Goal: Transaction & Acquisition: Obtain resource

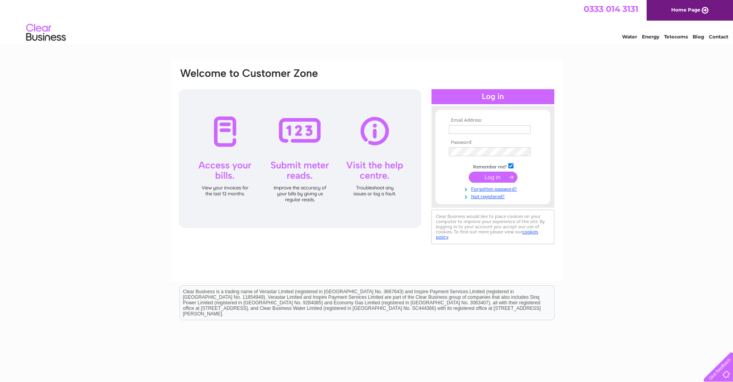
type input "finance@khtlimited.com"
click at [503, 178] on input "submit" at bounding box center [493, 177] width 49 height 11
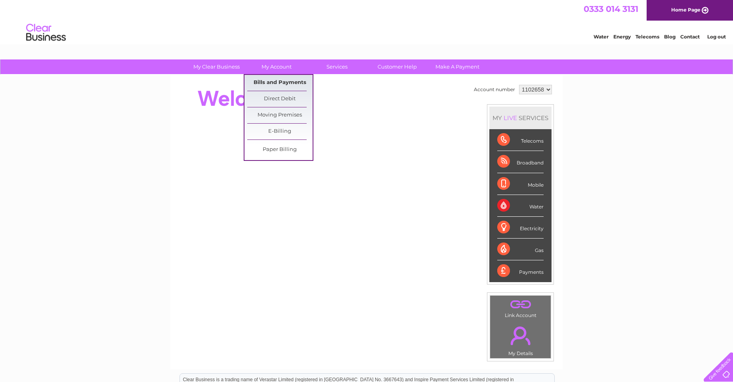
click at [277, 82] on link "Bills and Payments" at bounding box center [279, 83] width 65 height 16
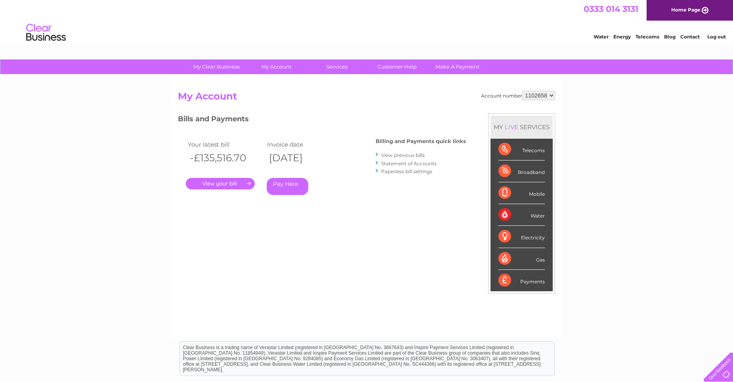
click at [84, 240] on div "My Clear Business Login Details My Details My Preferences Link Account My Accou…" at bounding box center [366, 265] width 733 height 413
click at [545, 96] on select "1102658 1114494" at bounding box center [538, 96] width 33 height 10
select select "1114494"
click at [523, 91] on select "1102658 1114494" at bounding box center [538, 96] width 33 height 10
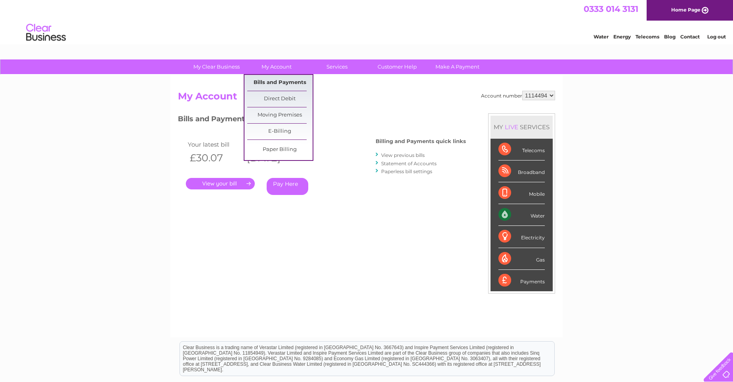
click at [275, 77] on link "Bills and Payments" at bounding box center [279, 83] width 65 height 16
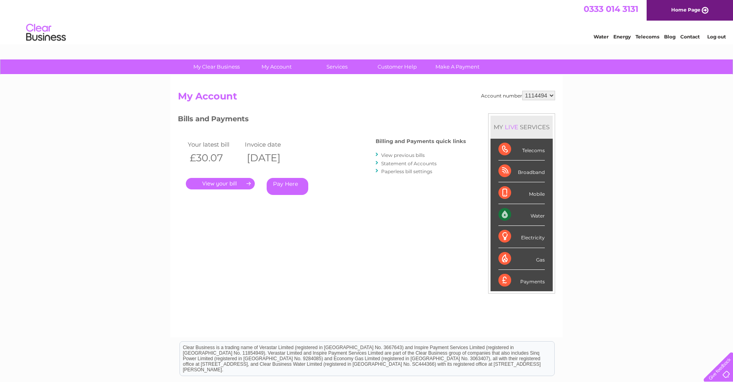
click at [235, 179] on link "." at bounding box center [220, 183] width 69 height 11
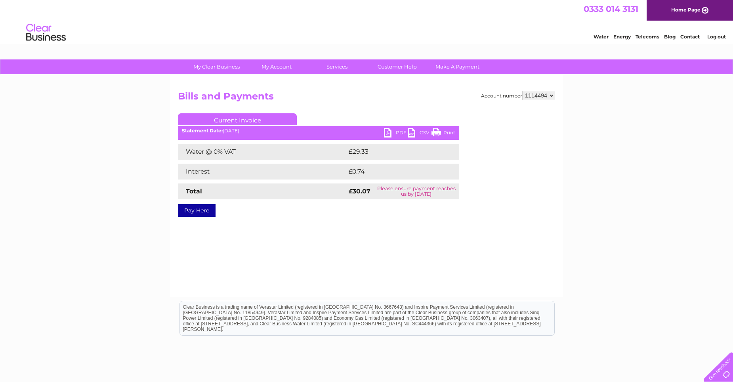
click at [399, 133] on link "PDF" at bounding box center [396, 133] width 24 height 11
